Goal: Task Accomplishment & Management: Use online tool/utility

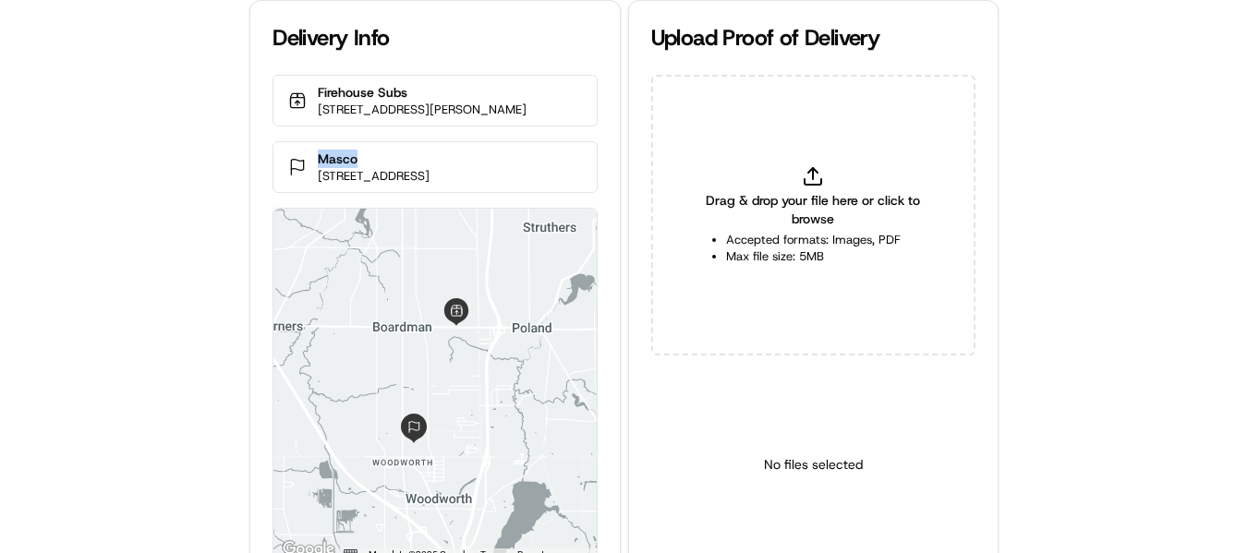
drag, startPoint x: 380, startPoint y: 170, endPoint x: 309, endPoint y: 173, distance: 71.2
click at [309, 173] on div "Masco [STREET_ADDRESS]" at bounding box center [434, 167] width 324 height 52
copy p "Masco"
click at [365, 168] on p "Masco" at bounding box center [374, 159] width 112 height 18
drag, startPoint x: 363, startPoint y: 177, endPoint x: 314, endPoint y: 176, distance: 49.0
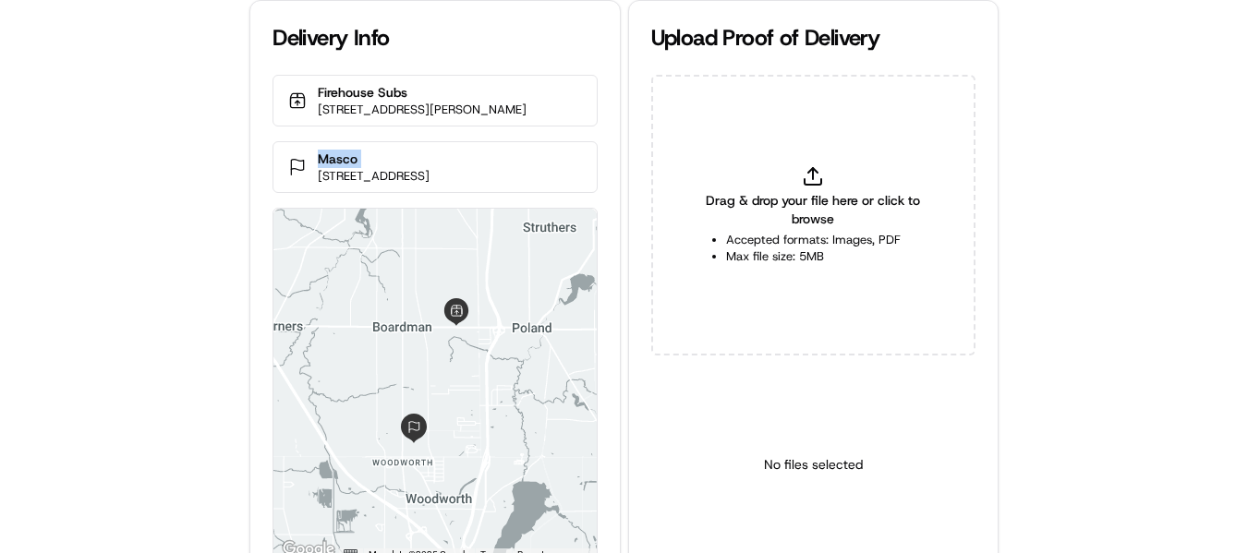
click at [314, 176] on div "Masco [STREET_ADDRESS]" at bounding box center [434, 167] width 324 height 52
click at [823, 179] on icon at bounding box center [813, 176] width 22 height 22
type input "C:\fakepath\Masco pop.jpeg"
click at [839, 537] on html "Delivery Info Firehouse Subs [STREET_ADDRESS][PERSON_NAME] Masco [STREET_ADDRES…" at bounding box center [624, 276] width 1248 height 553
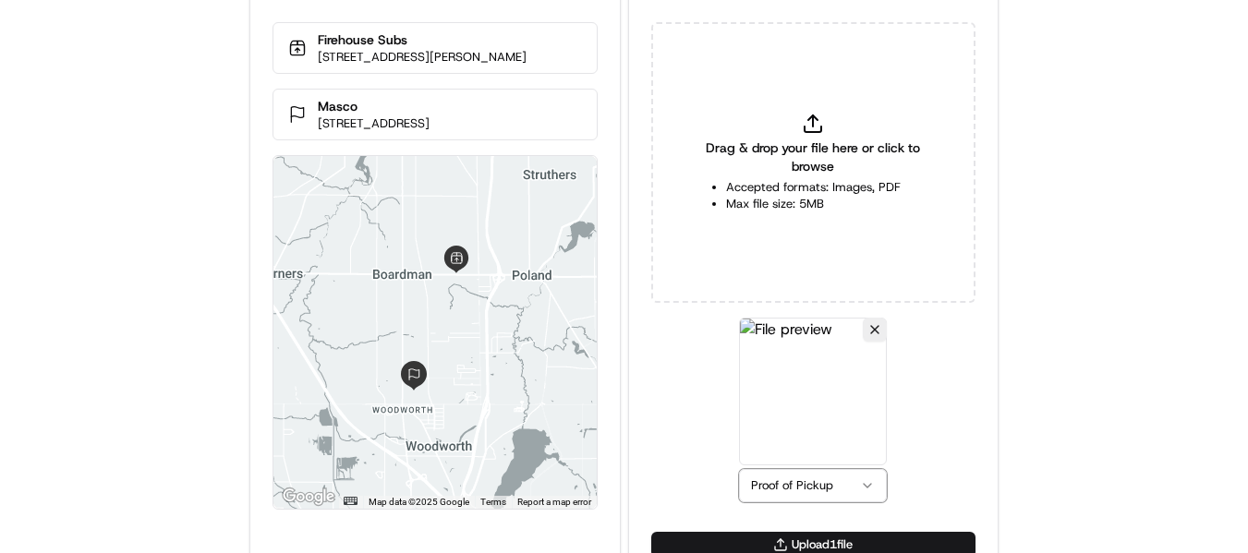
scroll to position [80, 0]
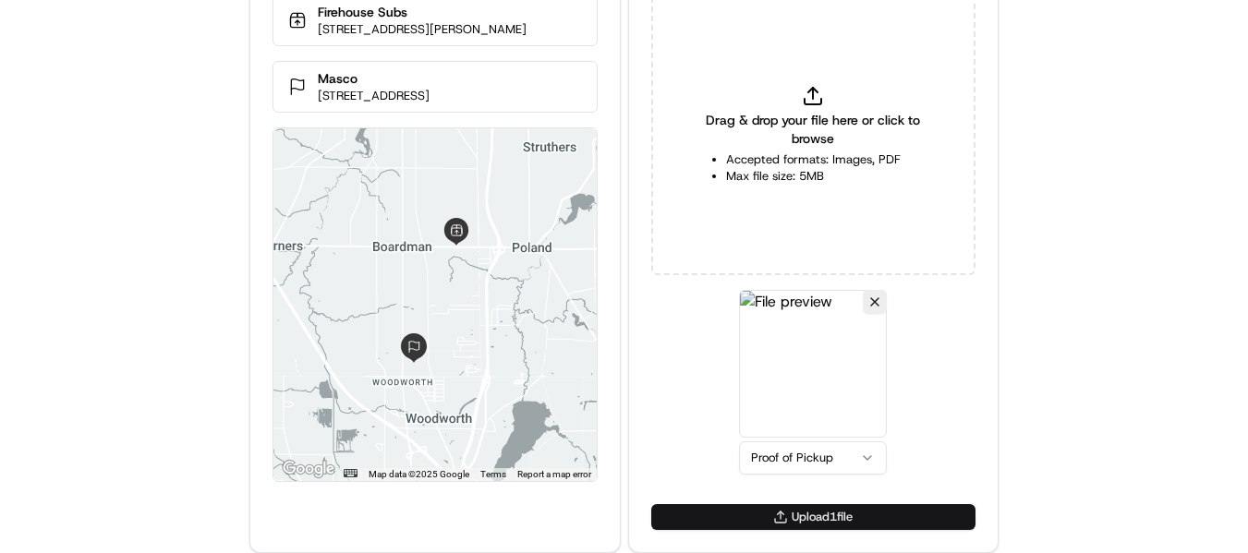
click at [838, 508] on button "Upload 1 file" at bounding box center [813, 517] width 324 height 26
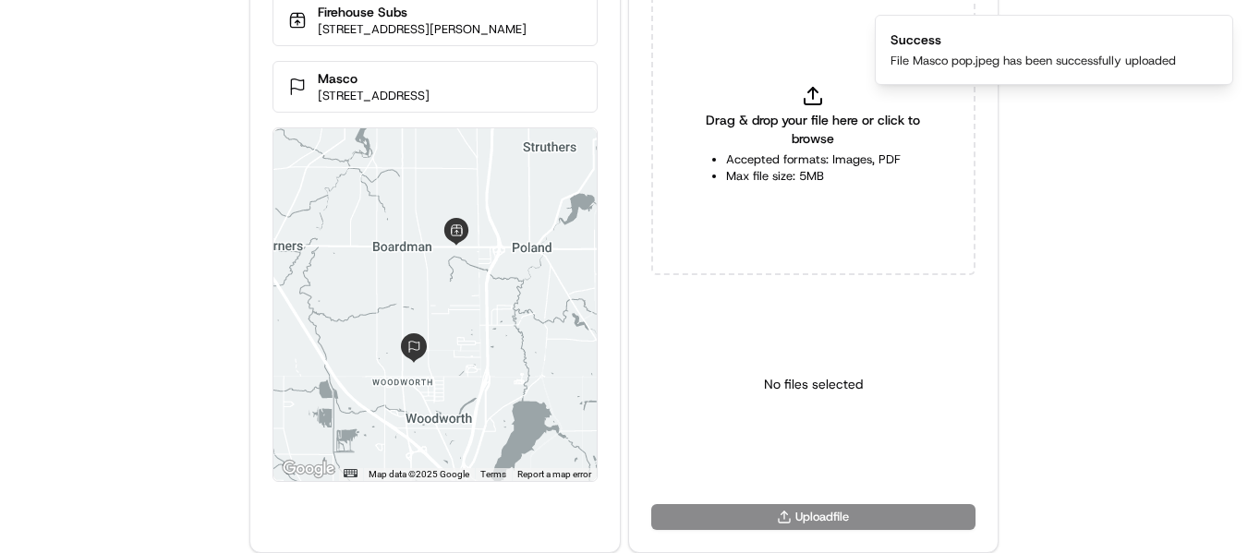
click at [805, 102] on icon at bounding box center [813, 96] width 22 height 22
type input "C:\fakepath\Masco pod.jpeg"
click at [834, 465] on html "Delivery Info Firehouse Subs [STREET_ADDRESS][PERSON_NAME] Masco [STREET_ADDRES…" at bounding box center [624, 196] width 1248 height 553
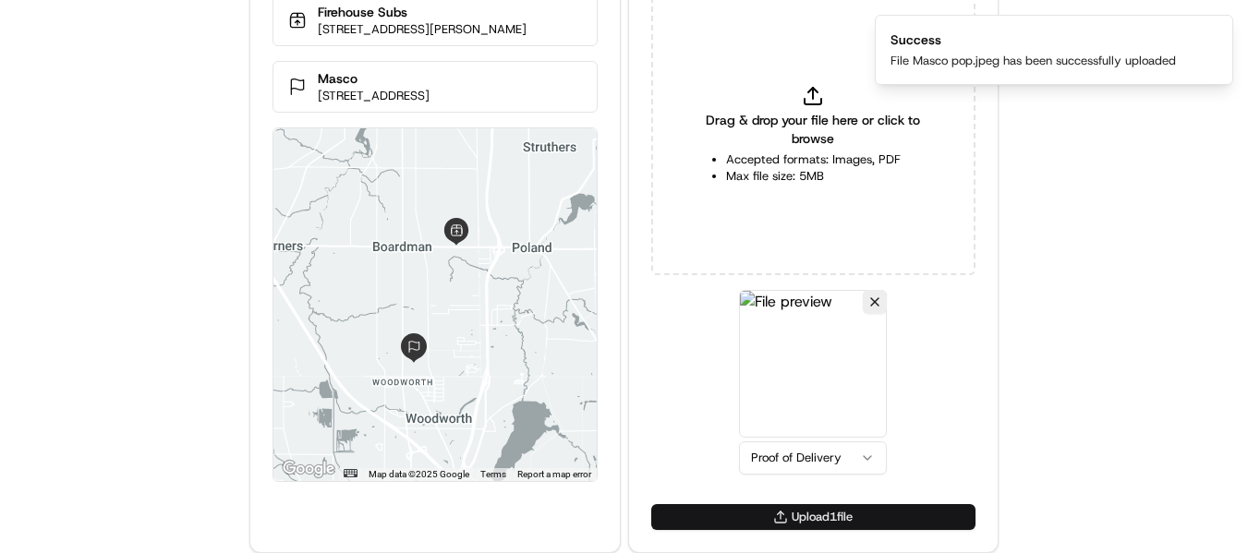
click at [840, 506] on button "Upload 1 file" at bounding box center [813, 517] width 324 height 26
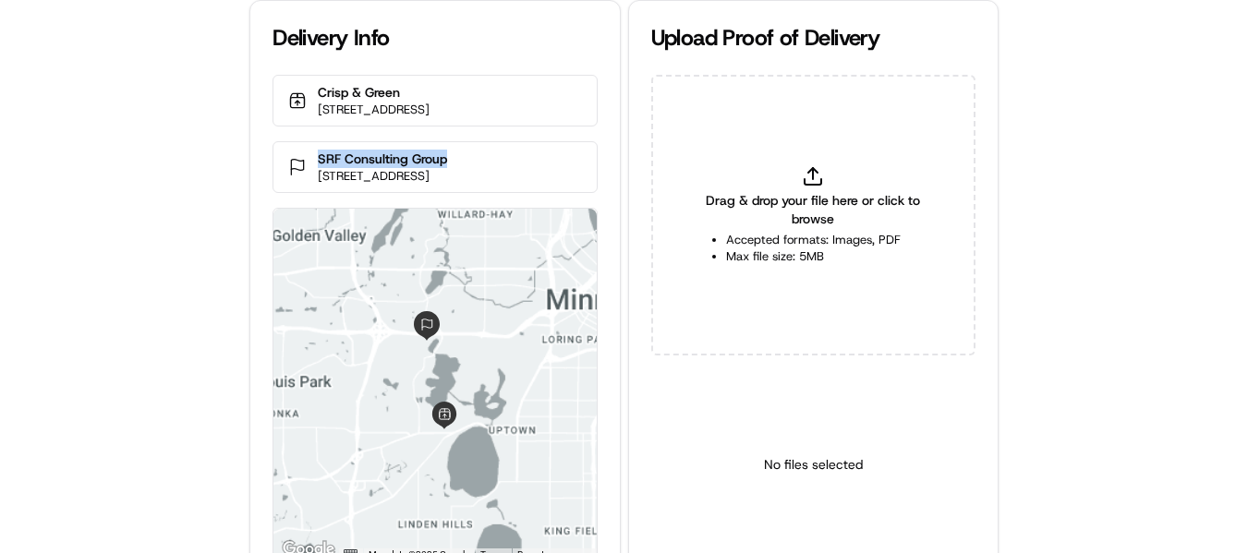
drag, startPoint x: 445, startPoint y: 161, endPoint x: 272, endPoint y: 150, distance: 173.1
click at [272, 150] on div "SRF Consulting Group 3701 Wayzata Blvd 100 100, Minneapolis, MN 55416, USA" at bounding box center [434, 167] width 324 height 52
copy p "SRF Consulting Group"
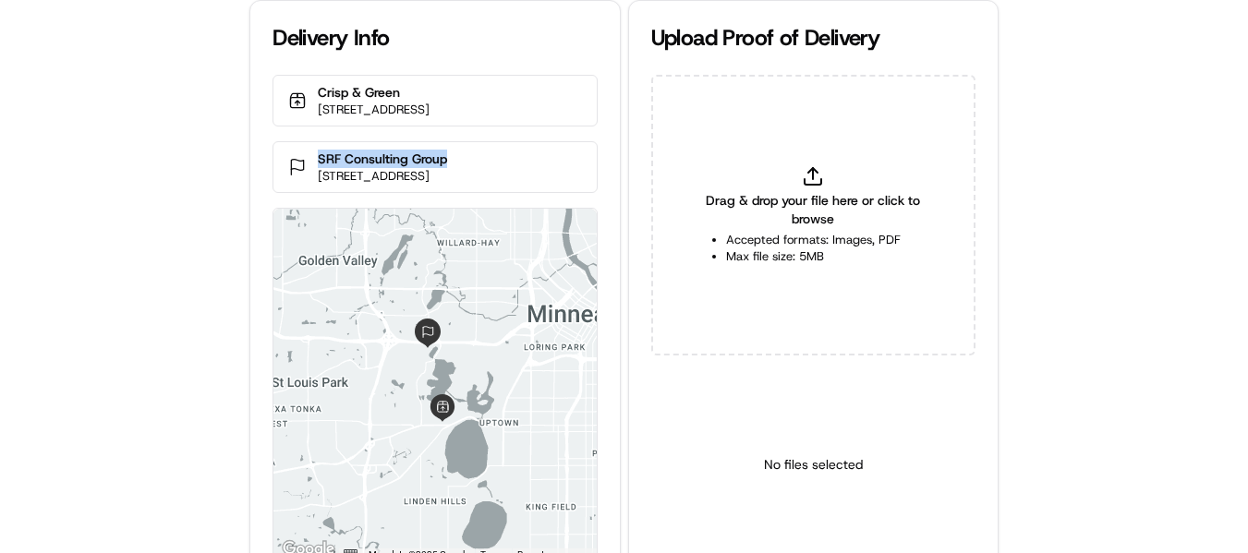
click at [447, 162] on p "SRF Consulting Group" at bounding box center [382, 159] width 129 height 18
drag, startPoint x: 477, startPoint y: 162, endPoint x: 247, endPoint y: 158, distance: 230.0
click at [247, 158] on div "Delivery Info Crisp & Green 3200 W Lake St, Minneapolis, MN 55416, USA SRF Cons…" at bounding box center [624, 276] width 1248 height 553
click at [822, 187] on icon at bounding box center [813, 176] width 22 height 22
type input "C:\fakepath\SRF Consulting Group pop.jpeg"
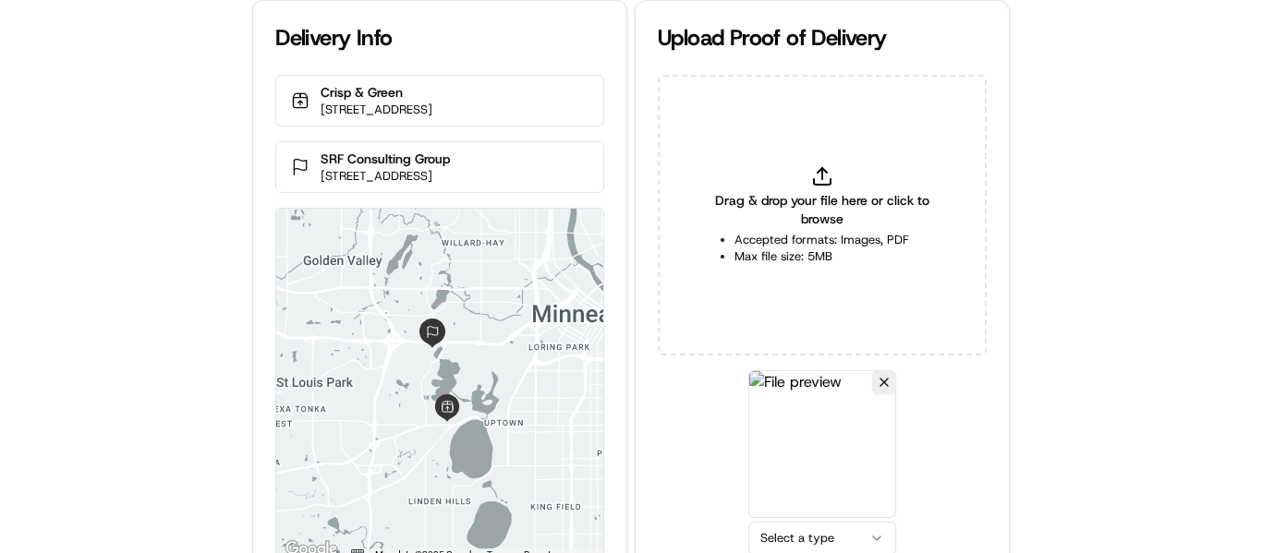
click at [822, 535] on html "Delivery Info Crisp & Green 3200 W Lake St, Minneapolis, MN 55416, USA SRF Cons…" at bounding box center [631, 276] width 1262 height 553
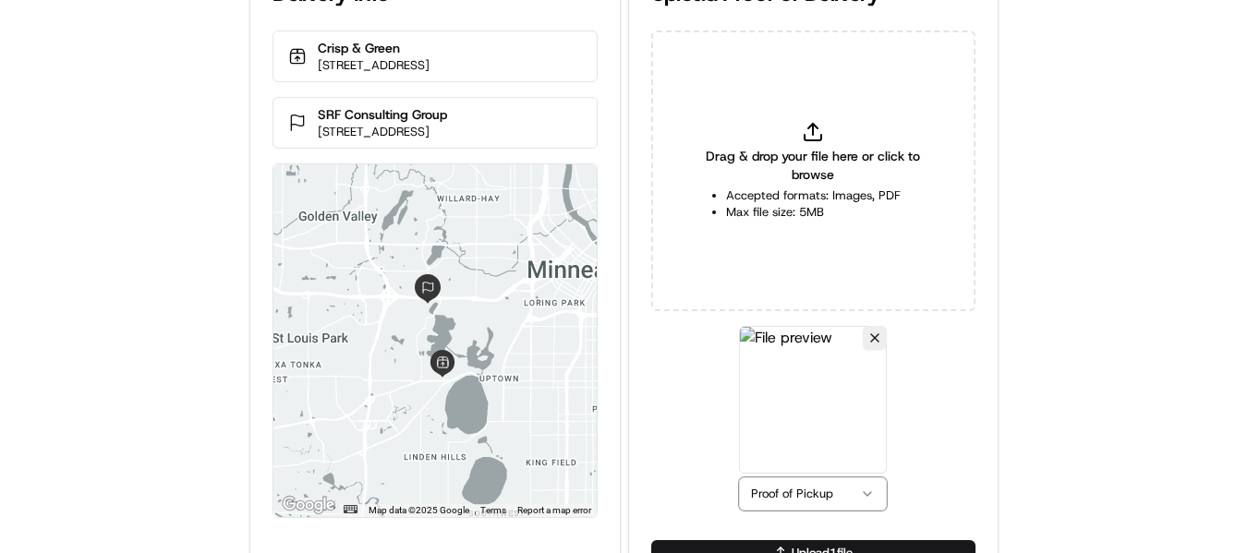
scroll to position [80, 0]
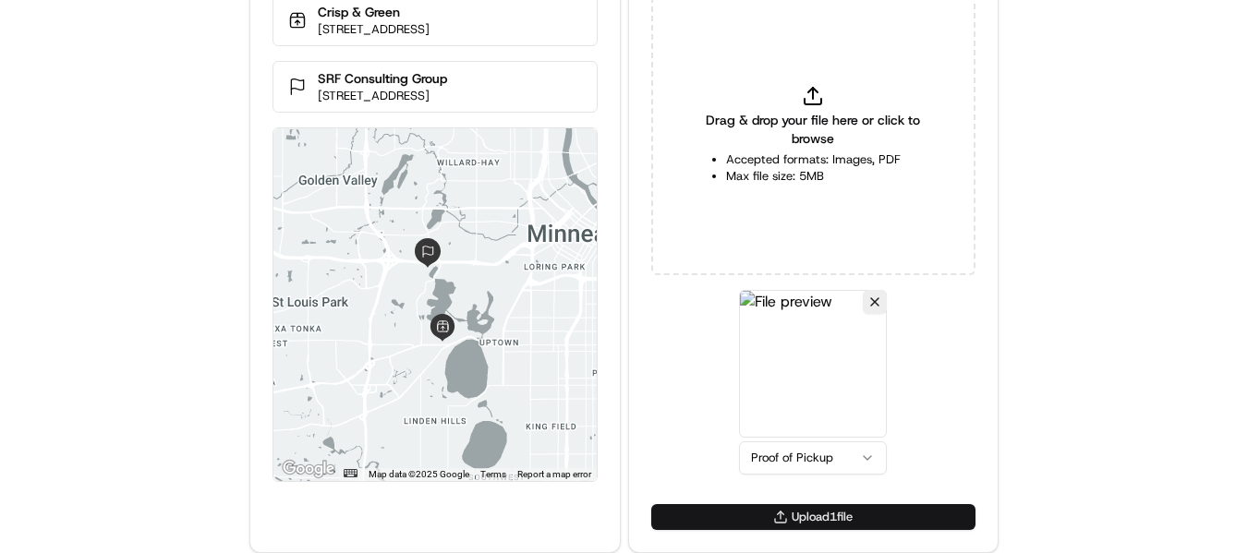
click at [819, 513] on button "Upload 1 file" at bounding box center [813, 517] width 324 height 26
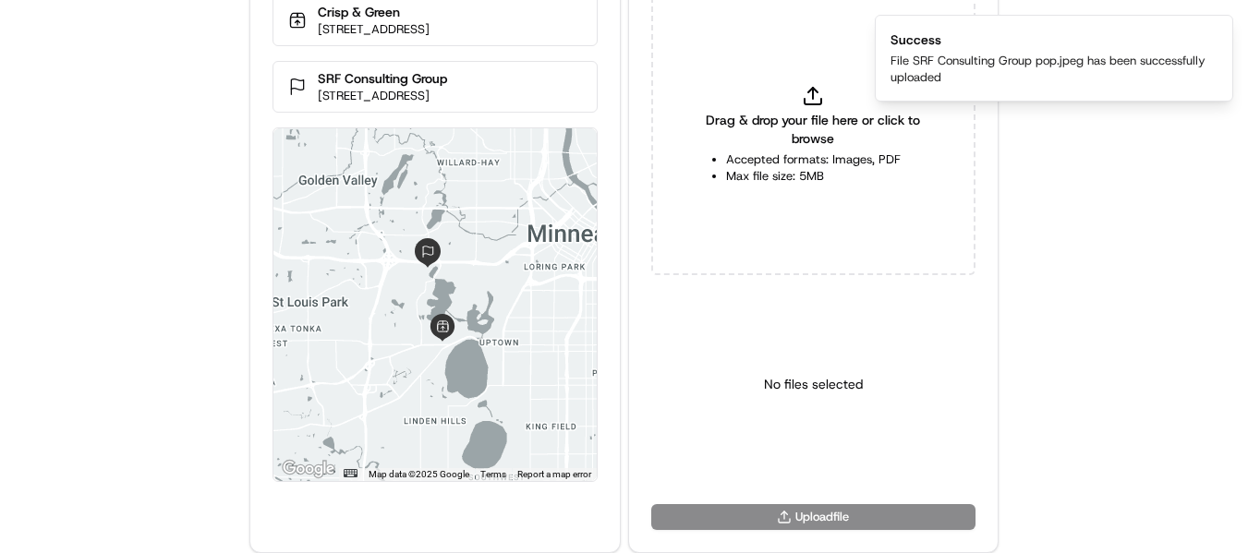
click at [817, 107] on div "Drag & drop your file here or click to browse Accepted formats: Images, PDF Max…" at bounding box center [813, 134] width 324 height 281
type input "C:\fakepath\SRF Consulting Group pod.jpeg"
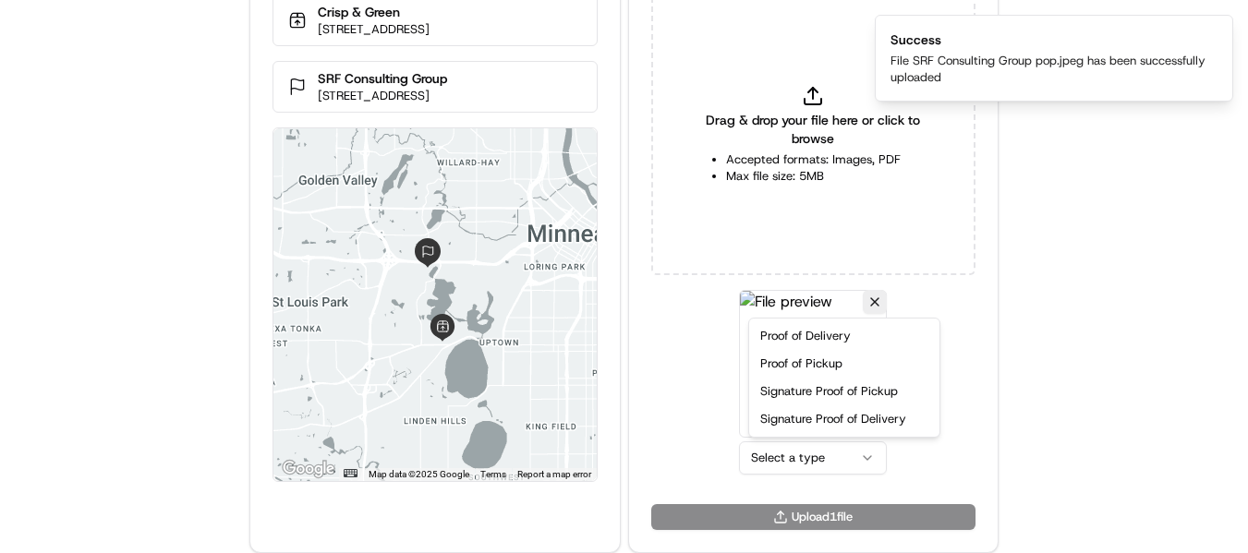
click at [794, 466] on html "Delivery Info Crisp & Green 3200 W Lake St, Minneapolis, MN 55416, USA SRF Cons…" at bounding box center [624, 196] width 1248 height 553
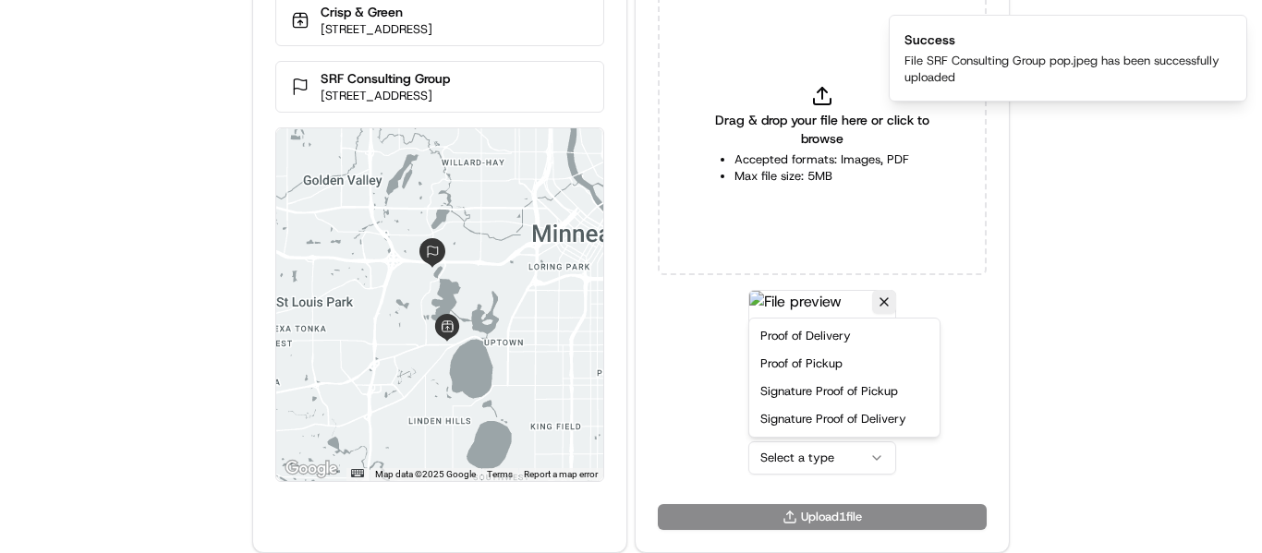
drag, startPoint x: 820, startPoint y: 341, endPoint x: 818, endPoint y: 353, distance: 12.1
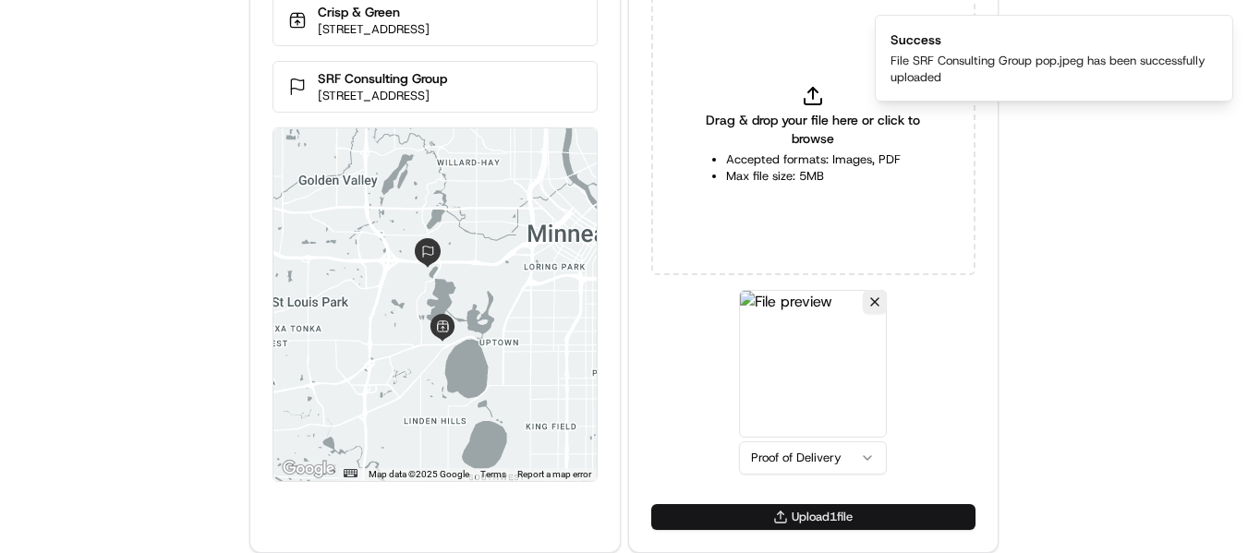
drag, startPoint x: 811, startPoint y: 517, endPoint x: 1261, endPoint y: 493, distance: 450.5
click at [811, 518] on button "Upload 1 file" at bounding box center [813, 517] width 324 height 26
